Goal: Navigation & Orientation: Find specific page/section

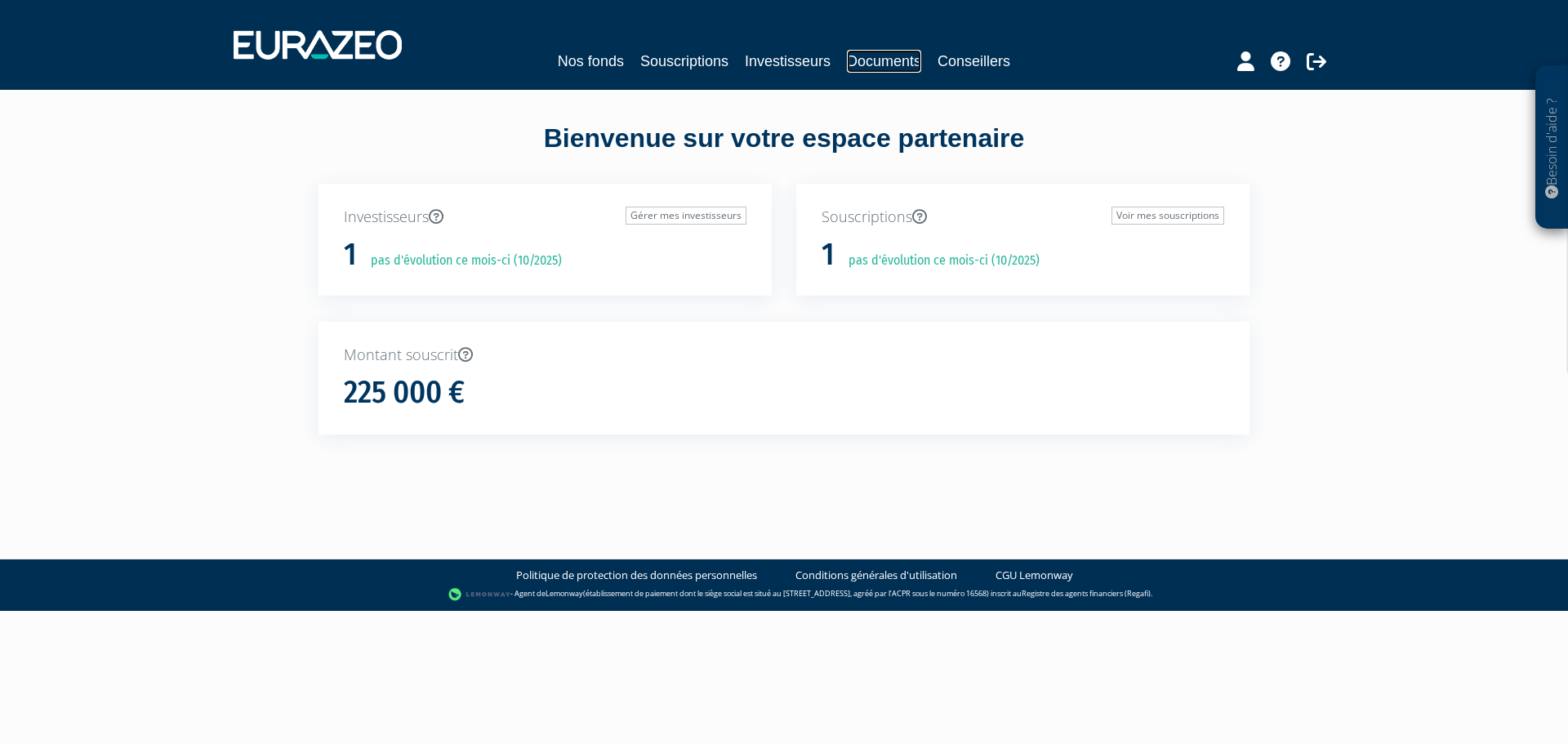
click at [888, 66] on link "Documents" at bounding box center [884, 61] width 75 height 23
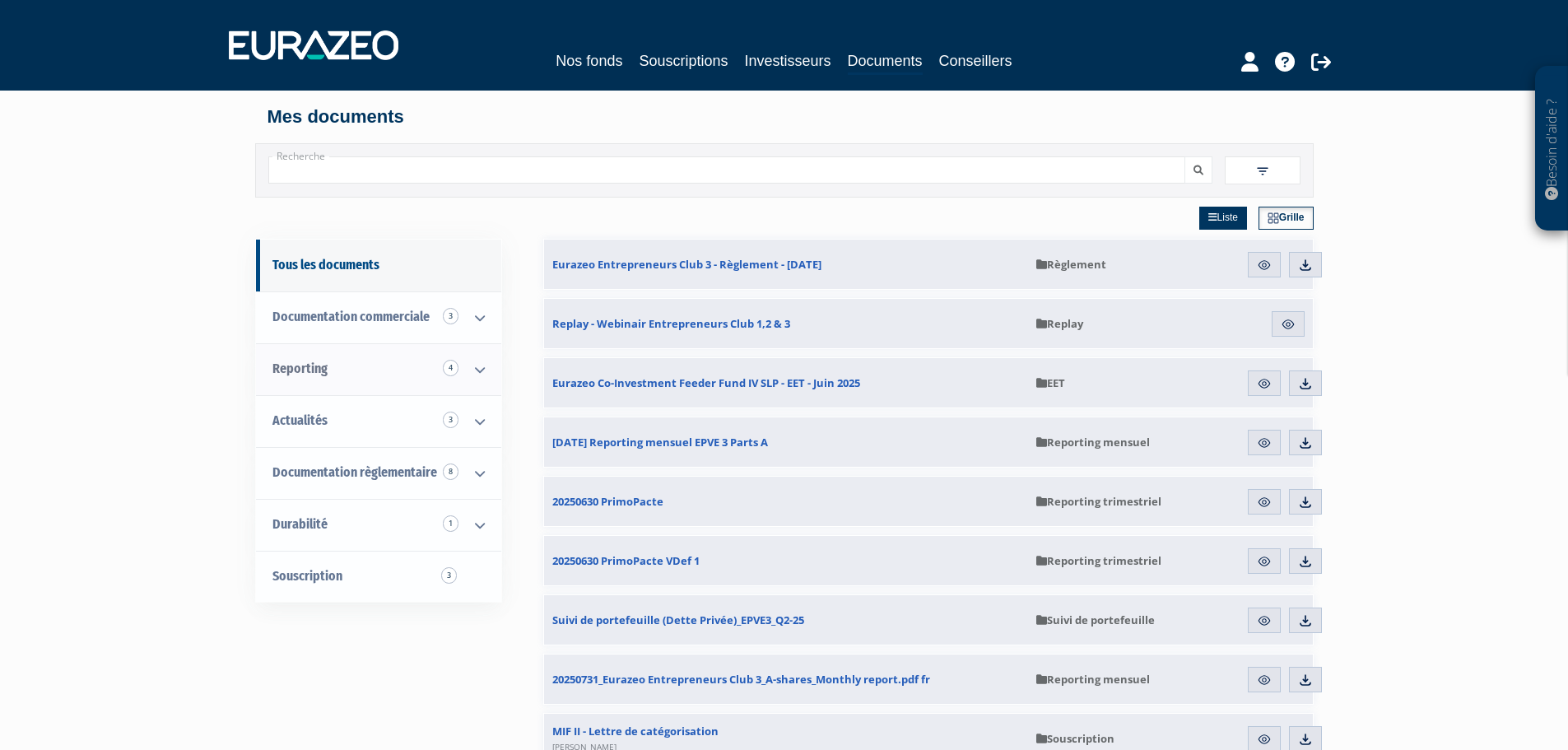
scroll to position [82, 0]
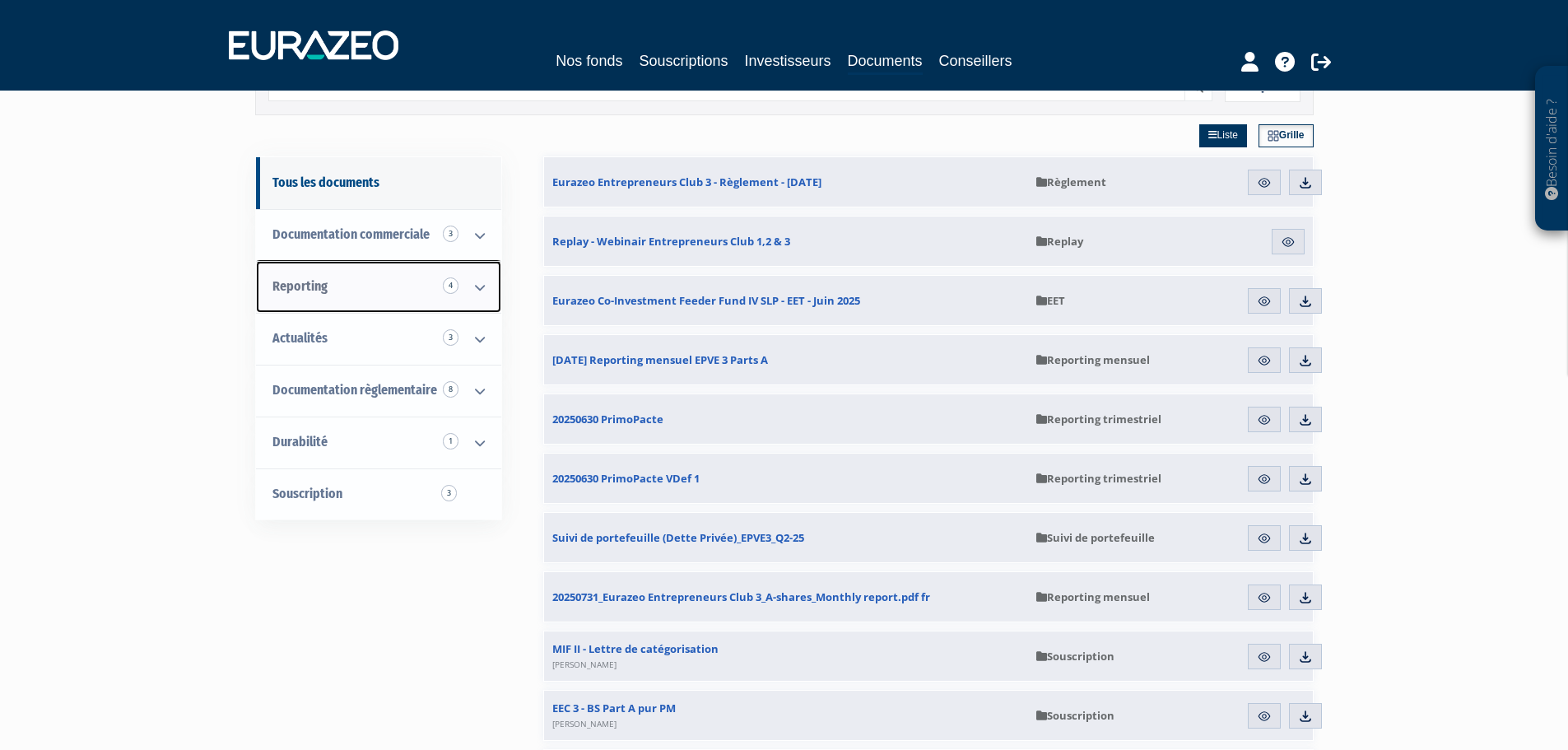
click at [361, 280] on link "Reporting 4" at bounding box center [378, 287] width 245 height 52
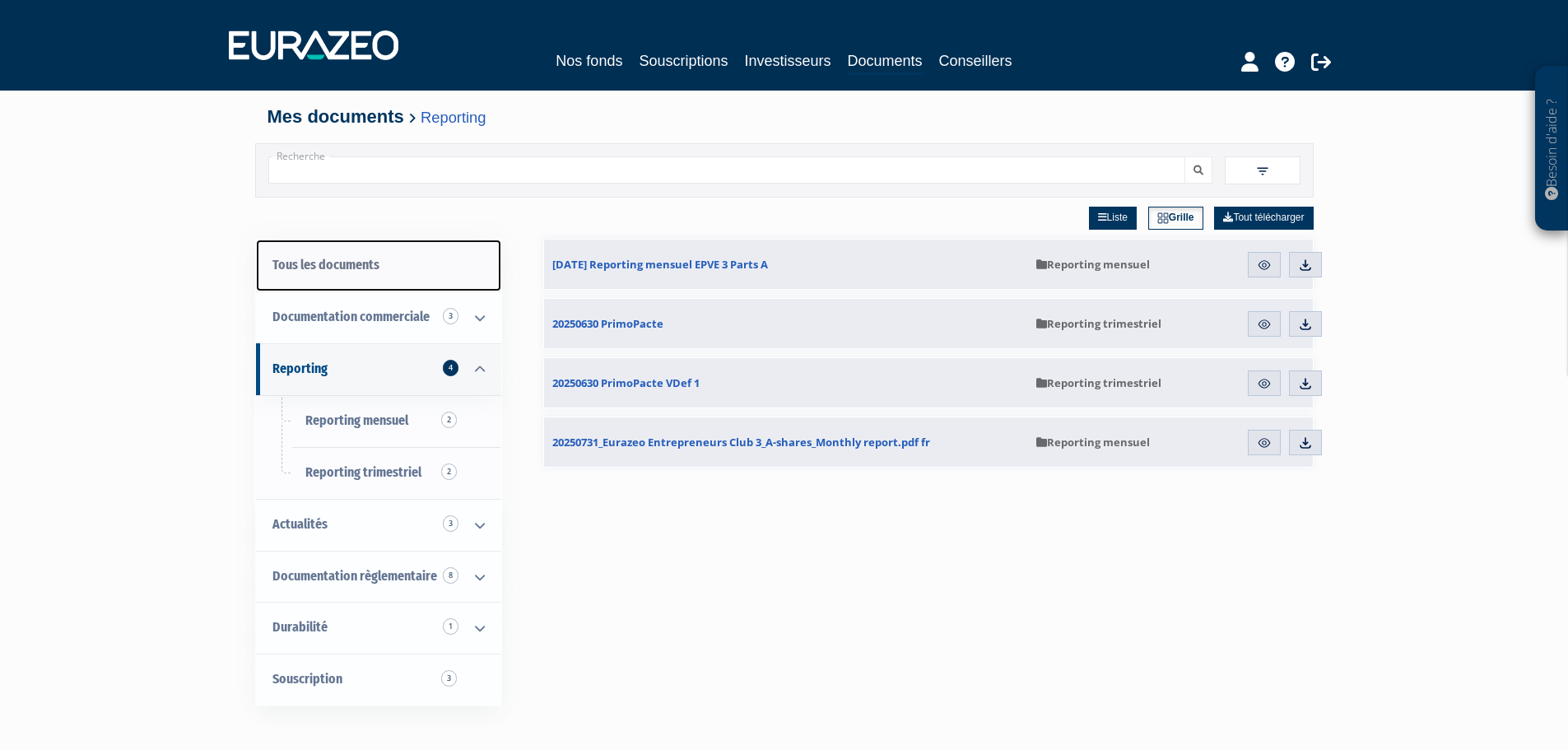
click at [336, 270] on link "Tous les documents" at bounding box center [378, 265] width 245 height 52
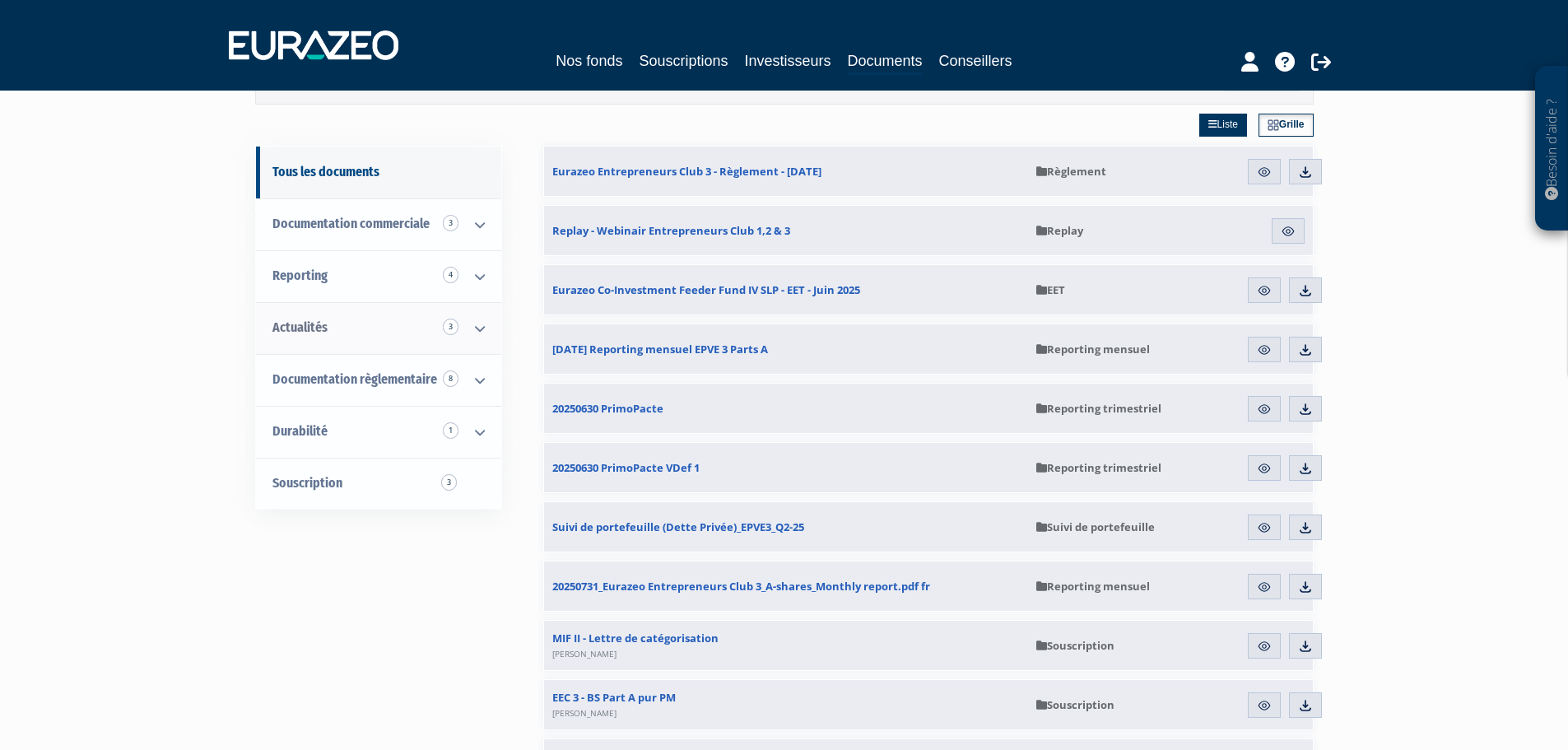
scroll to position [82, 0]
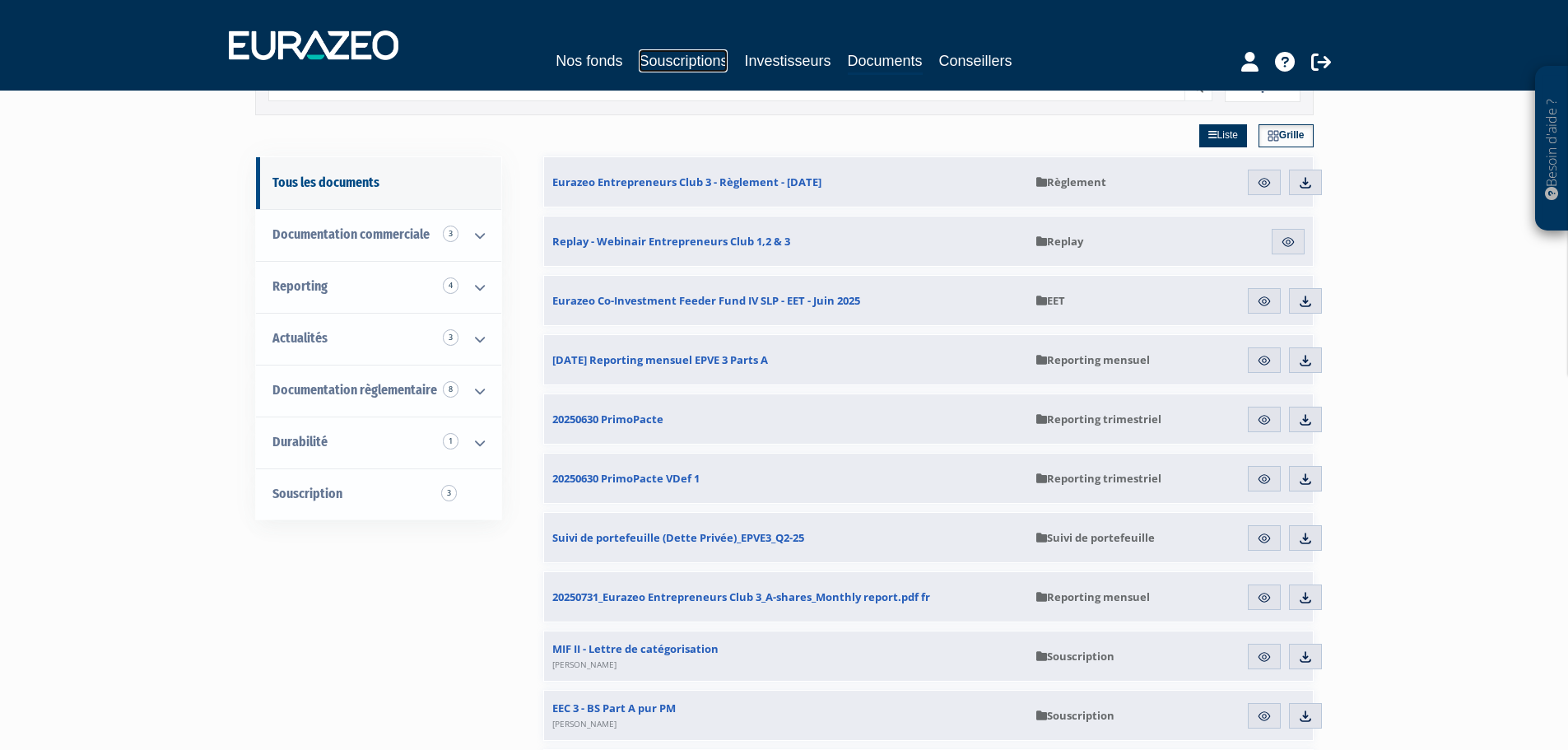
click at [686, 61] on link "Souscriptions" at bounding box center [683, 61] width 89 height 23
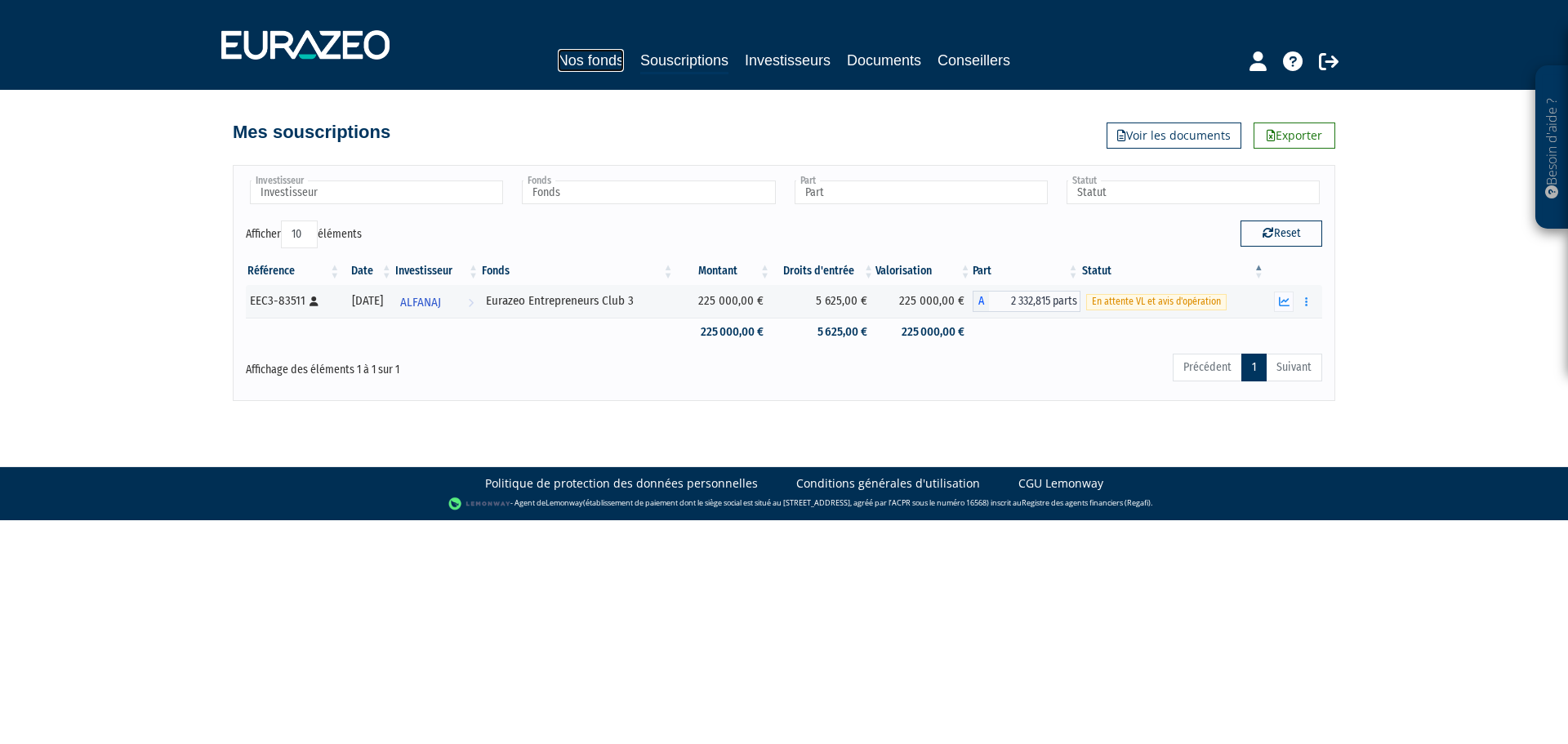
click at [595, 55] on link "Nos fonds" at bounding box center [591, 61] width 66 height 23
